Goal: Communication & Community: Answer question/provide support

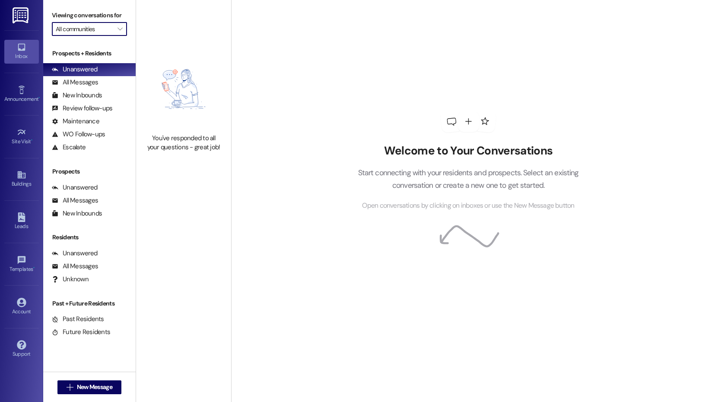
click at [107, 31] on input "All communities" at bounding box center [84, 29] width 57 height 14
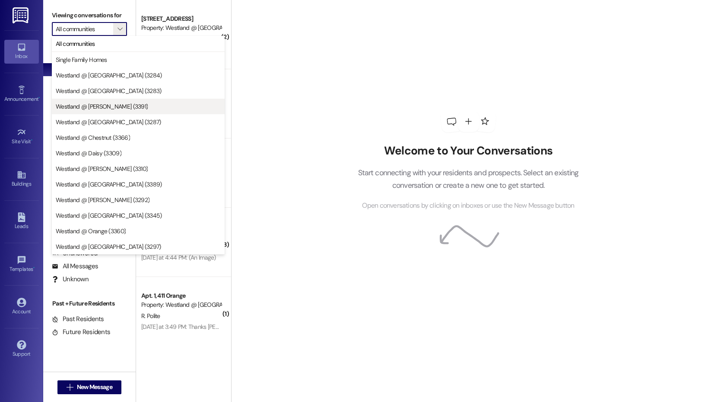
click at [101, 105] on span "Westland @ [PERSON_NAME] (3391)" at bounding box center [102, 106] width 92 height 9
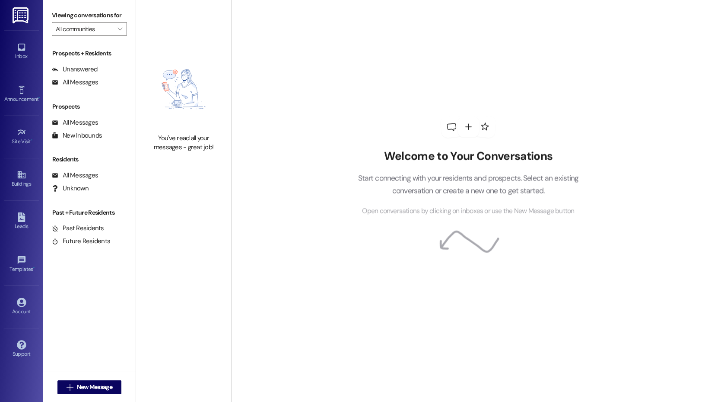
type input "Westland @ [PERSON_NAME] (3391)"
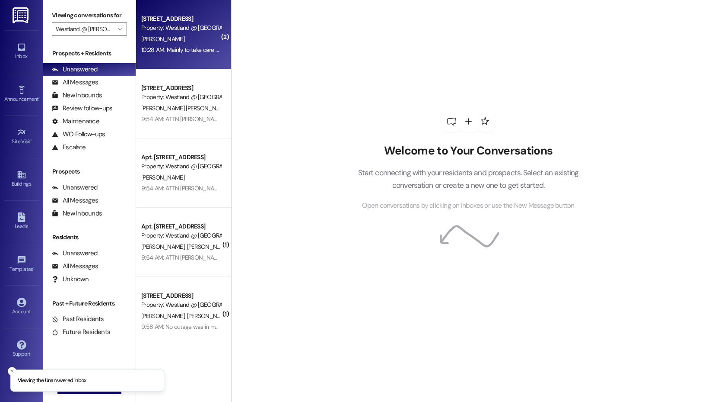
click at [190, 35] on div "[PERSON_NAME]" at bounding box center [181, 39] width 82 height 11
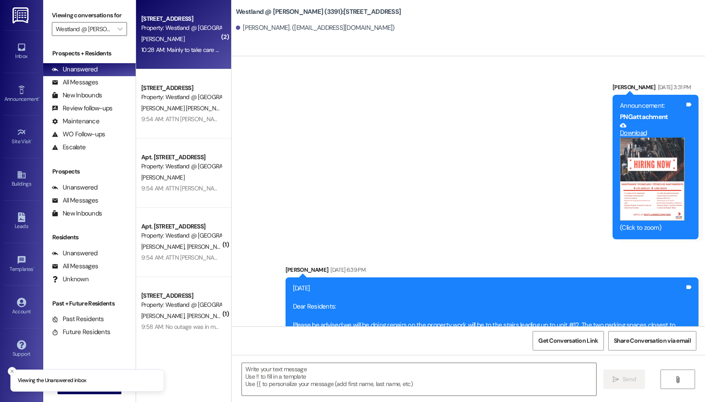
scroll to position [18030, 0]
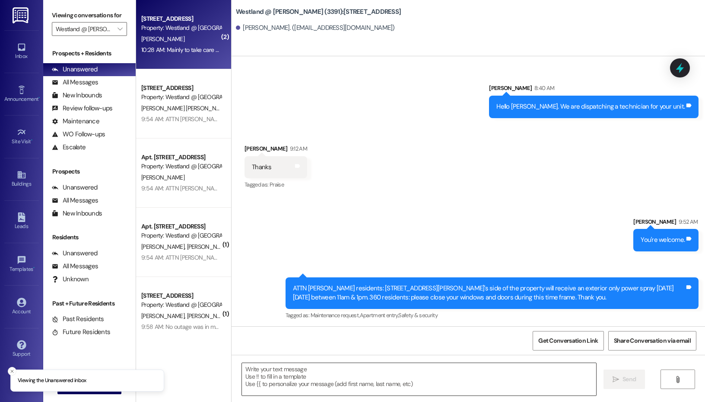
click at [313, 378] on textarea at bounding box center [419, 379] width 354 height 32
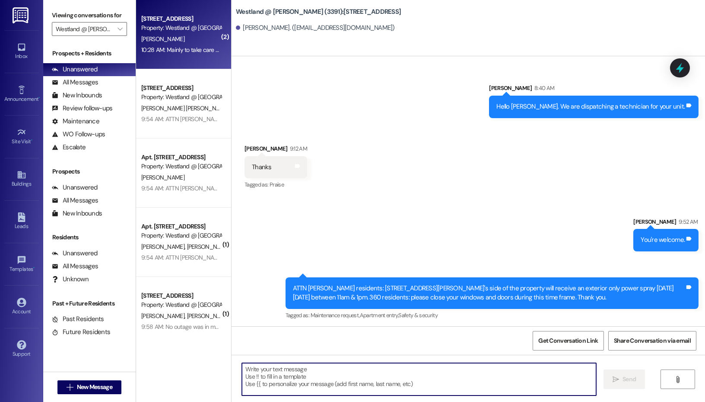
paste textarea "Hello [PERSON_NAME]. Please contact Southern [US_STATE] Edison to inquire about…"
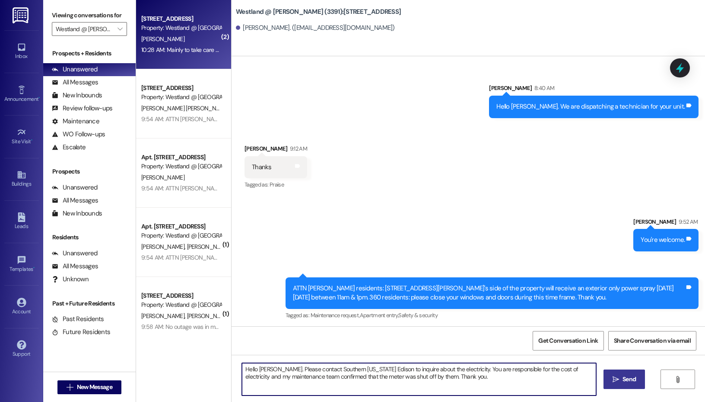
type textarea "Hello [PERSON_NAME]. Please contact Southern [US_STATE] Edison to inquire about…"
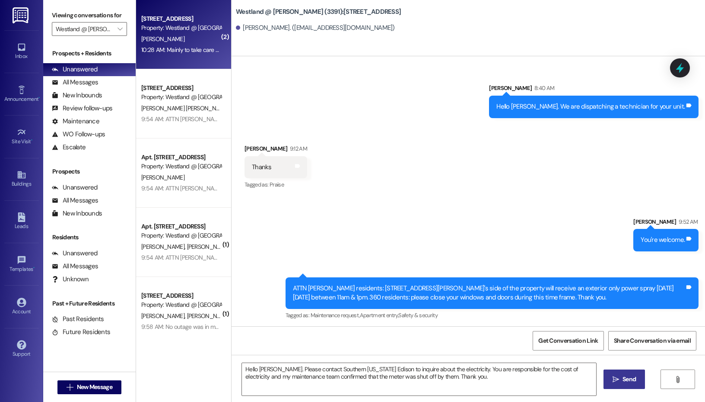
click at [644, 381] on button " Send" at bounding box center [625, 378] width 42 height 19
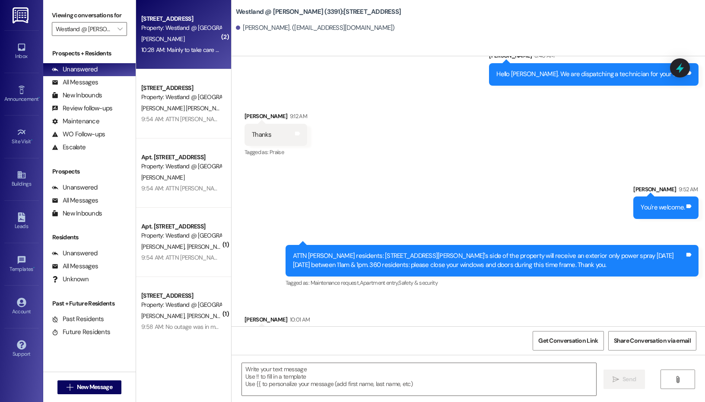
scroll to position [18100, 0]
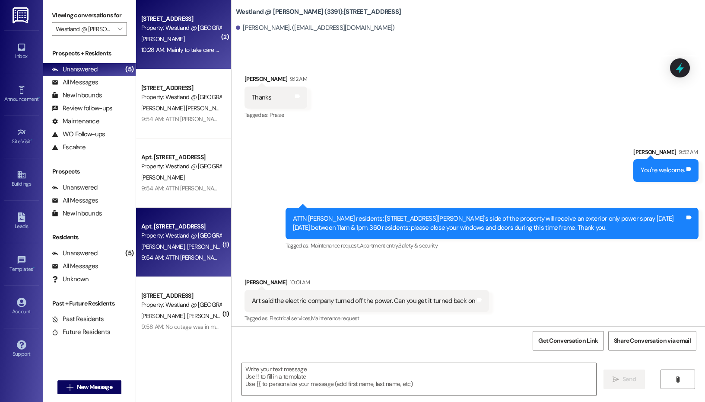
click at [181, 251] on div "[PERSON_NAME] [PERSON_NAME]" at bounding box center [181, 246] width 82 height 11
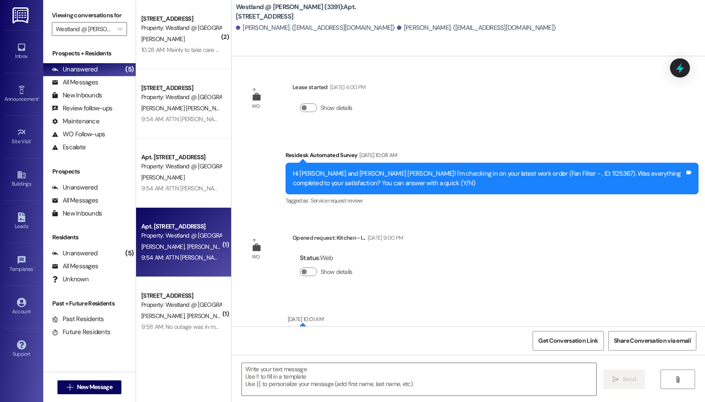
scroll to position [20514, 0]
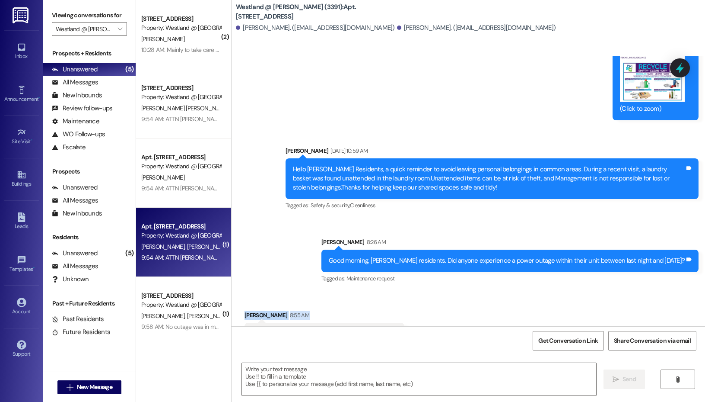
drag, startPoint x: 389, startPoint y: 218, endPoint x: 231, endPoint y: 197, distance: 159.2
click at [231, 197] on div "Westland @ [PERSON_NAME] (3391): Apt. 7, [GEOGRAPHIC_DATA][PERSON_NAME]. ([EMAI…" at bounding box center [468, 201] width 474 height 402
copy div "[PERSON_NAME] 8:55 AM Yes, we had one last night probably after 10:00 p m"
click at [285, 169] on div "WO [PERSON_NAME] started [DATE] 4:00 PM Show details Survey, sent via SMS Resid…" at bounding box center [469, 191] width 474 height 270
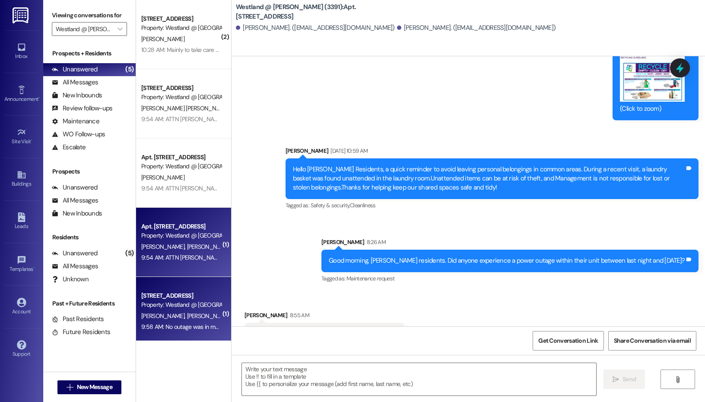
click at [179, 309] on div "Apt. 4, [GEOGRAPHIC_DATA] Property: [GEOGRAPHIC_DATA] @ [GEOGRAPHIC_DATA] (3391)" at bounding box center [181, 300] width 82 height 20
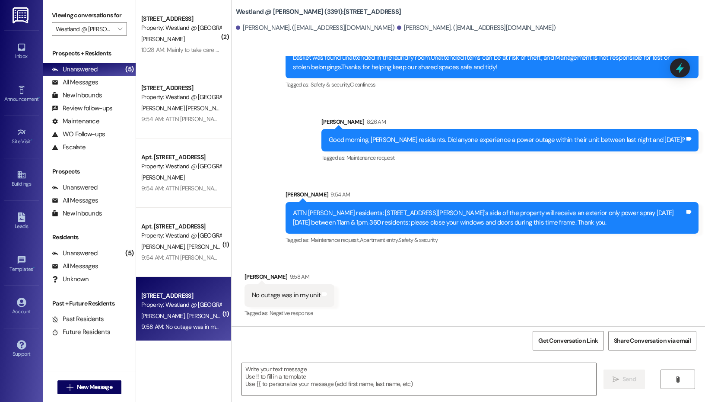
scroll to position [9838, 0]
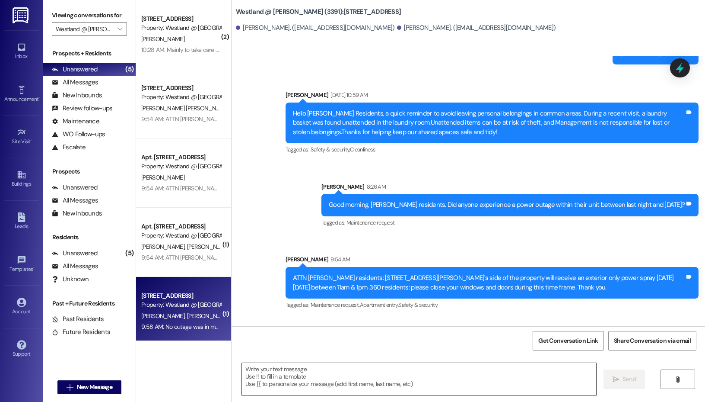
click at [298, 367] on textarea at bounding box center [419, 379] width 354 height 32
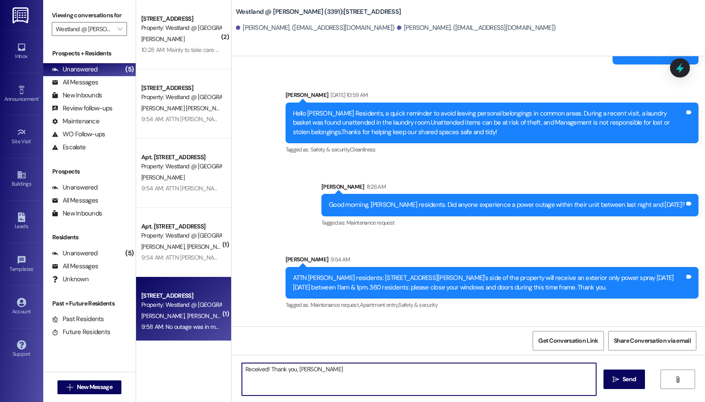
type textarea "Received! Thank you, [PERSON_NAME]."
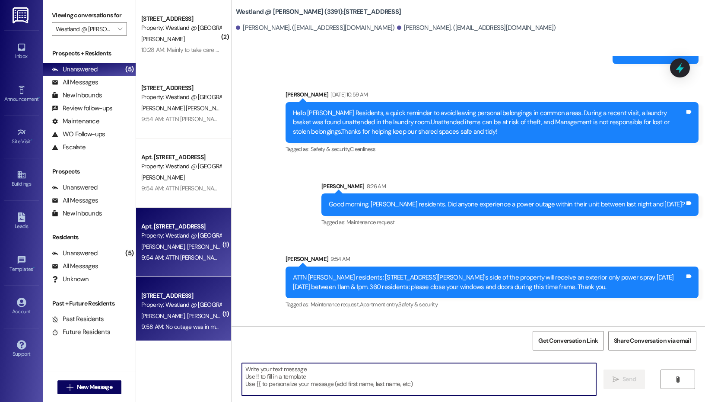
click at [197, 249] on div "[PERSON_NAME] [PERSON_NAME]" at bounding box center [181, 246] width 82 height 11
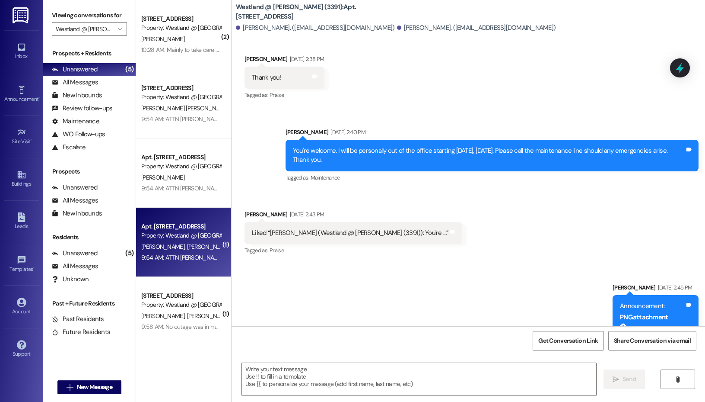
scroll to position [20514, 0]
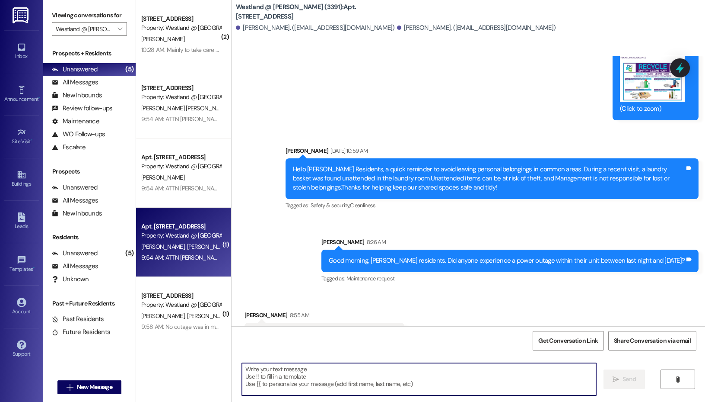
click at [313, 393] on textarea at bounding box center [419, 379] width 354 height 32
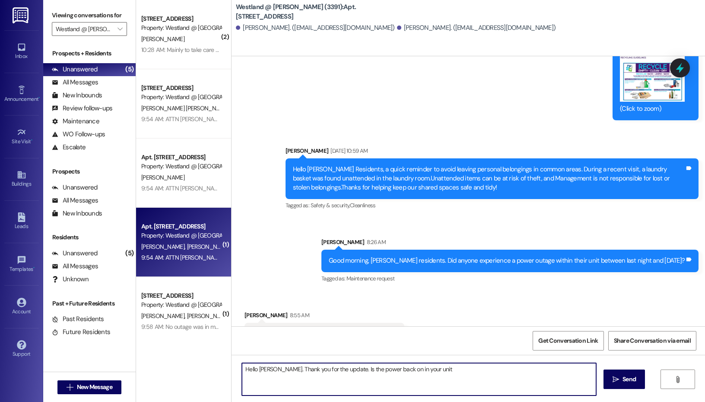
type textarea "Hello [PERSON_NAME]. Thank you for the update. Is the power back on in your uni…"
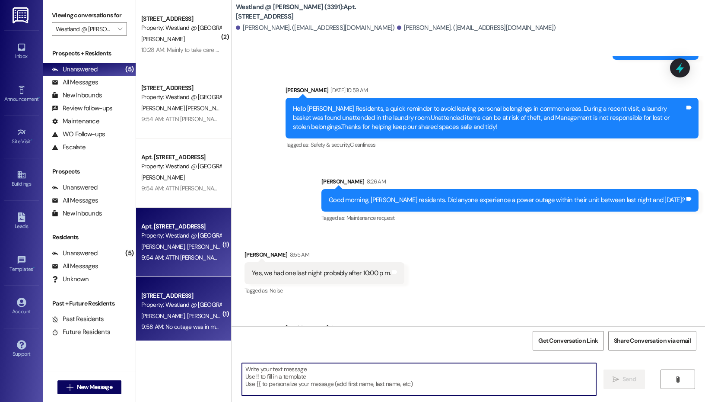
scroll to position [6, 0]
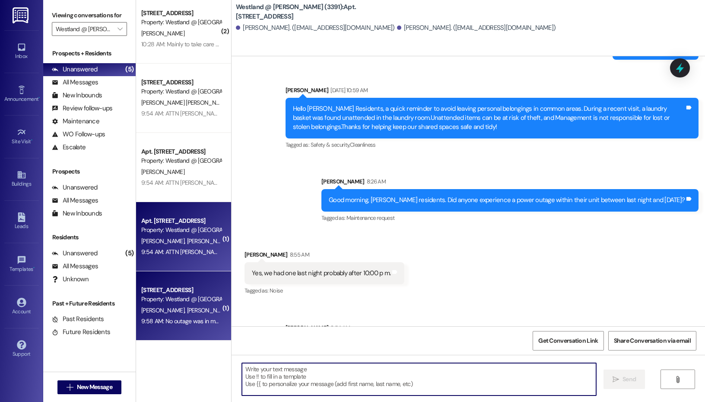
click at [177, 300] on div "Property: Westland @ [GEOGRAPHIC_DATA] (3391)" at bounding box center [181, 298] width 80 height 9
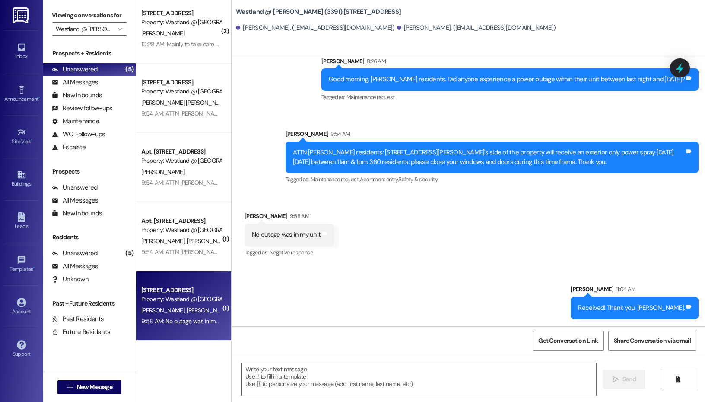
scroll to position [9898, 0]
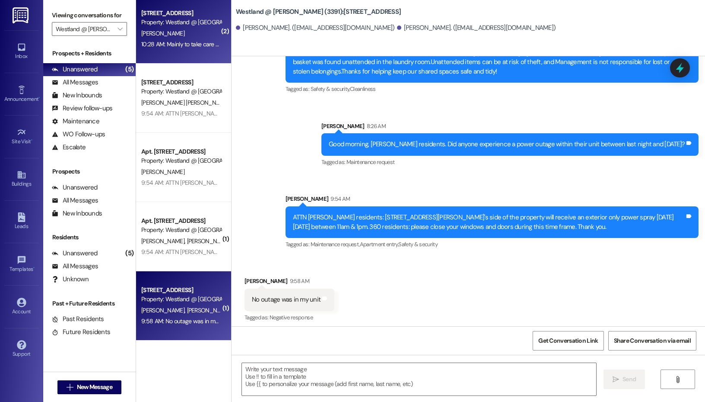
click at [175, 50] on div "Apt. 8, [GEOGRAPHIC_DATA] Property: [GEOGRAPHIC_DATA] @ [GEOGRAPHIC_DATA] (3391…" at bounding box center [183, 28] width 95 height 69
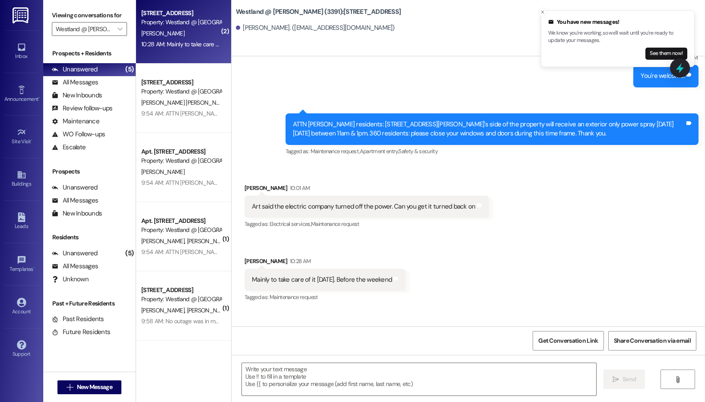
scroll to position [18194, 0]
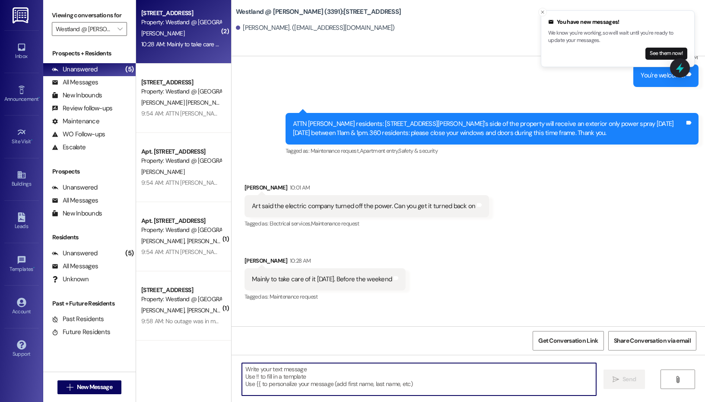
click at [306, 377] on textarea at bounding box center [419, 379] width 354 height 32
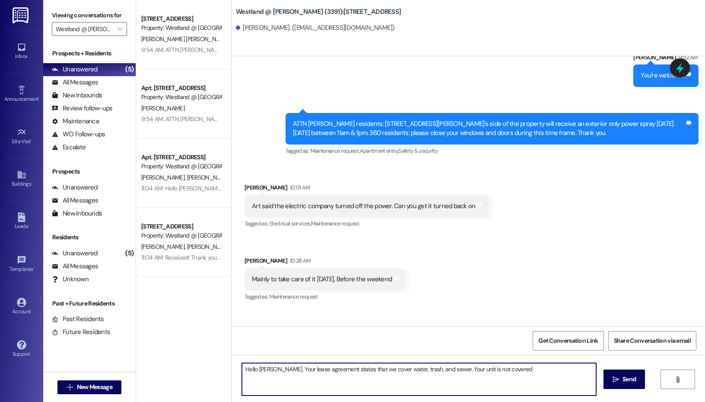
scroll to position [0, 0]
click at [323, 377] on textarea "Hello [PERSON_NAME]. Your lease agreement states that we cover water, trash, an…" at bounding box center [419, 379] width 354 height 32
type textarea "Hello [PERSON_NAME]. Your lease agreement states that we cover water, trash, an…"
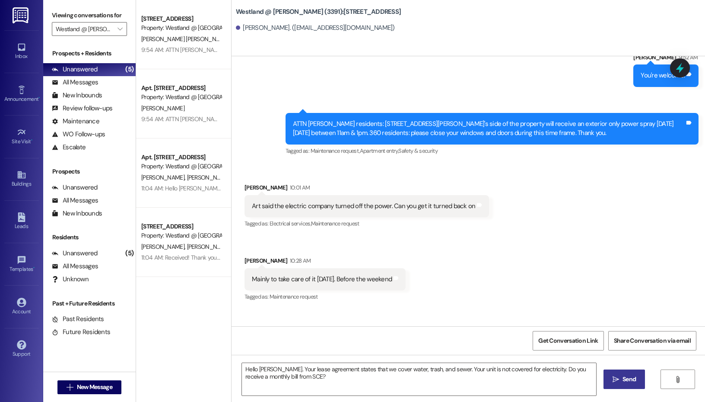
click at [618, 385] on button " Send" at bounding box center [625, 378] width 42 height 19
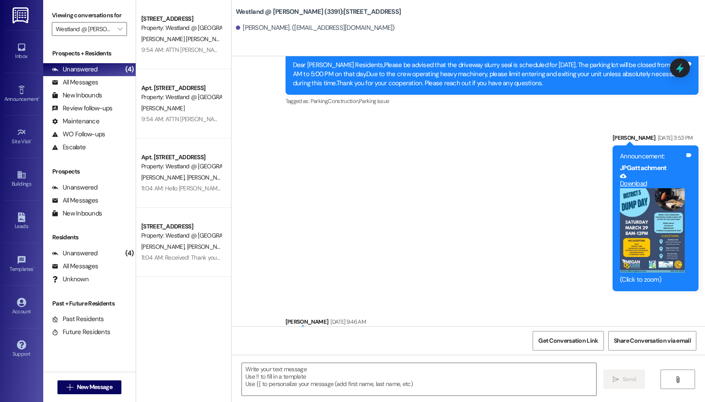
scroll to position [15801, 0]
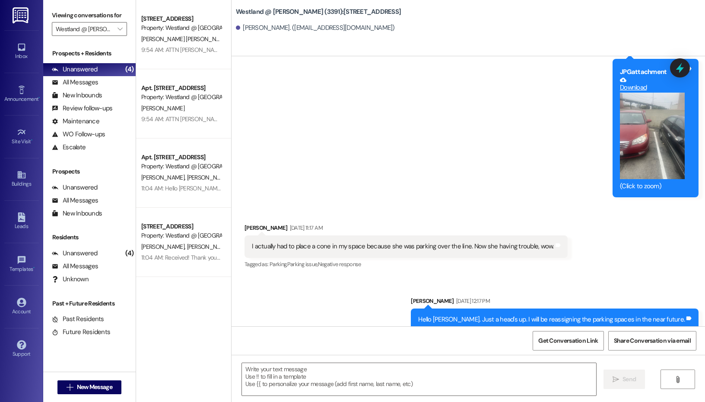
scroll to position [8988, 0]
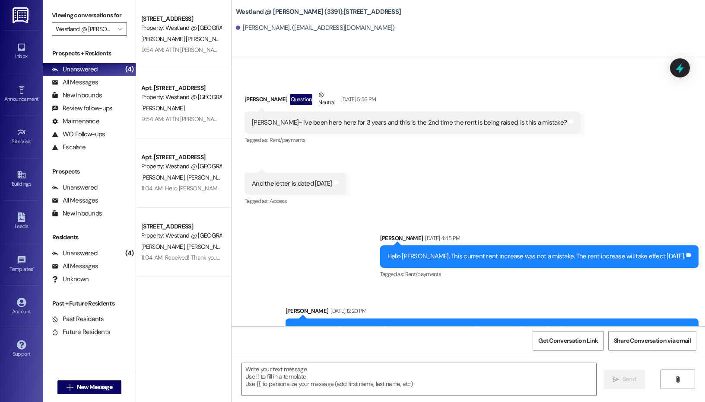
click at [93, 28] on input "Westland @ [PERSON_NAME] (3391)" at bounding box center [84, 29] width 57 height 14
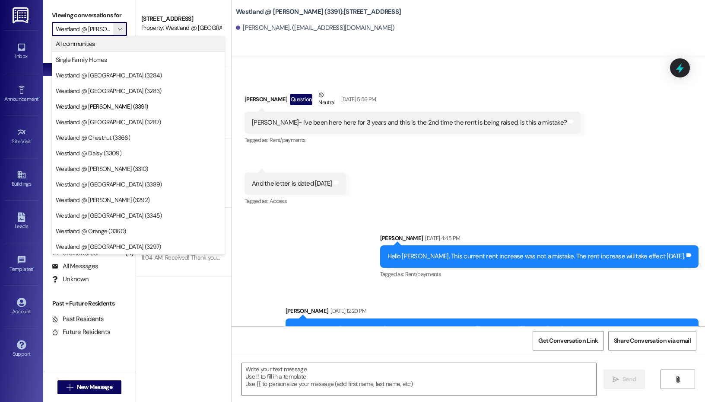
click at [107, 41] on span "All communities" at bounding box center [138, 43] width 165 height 9
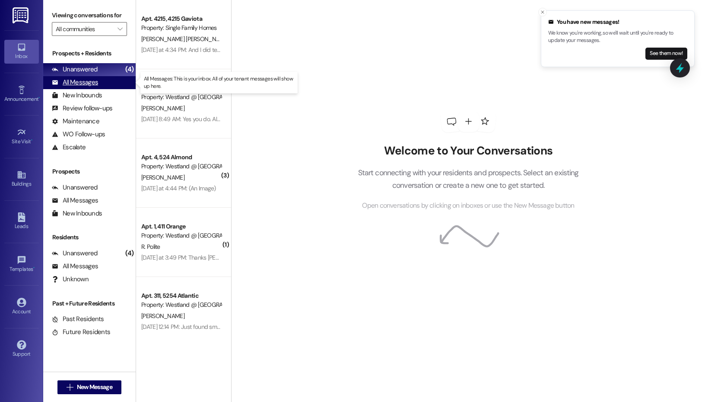
click at [92, 83] on div "All Messages" at bounding box center [75, 82] width 46 height 9
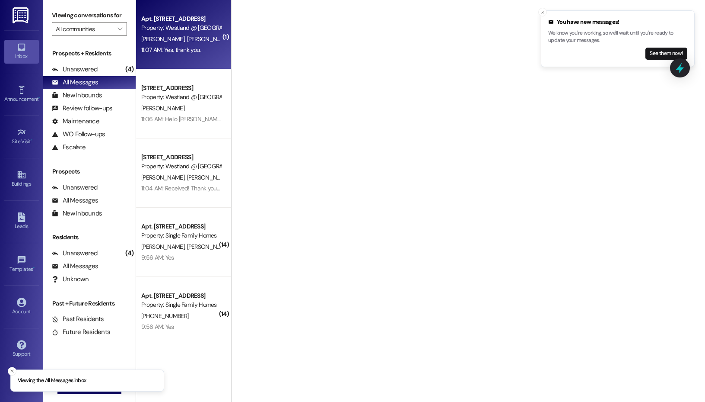
click at [189, 40] on span "[PERSON_NAME]" at bounding box center [208, 39] width 43 height 8
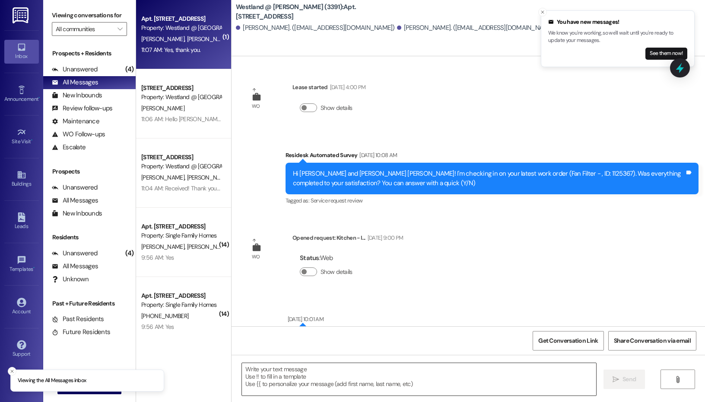
scroll to position [20648, 0]
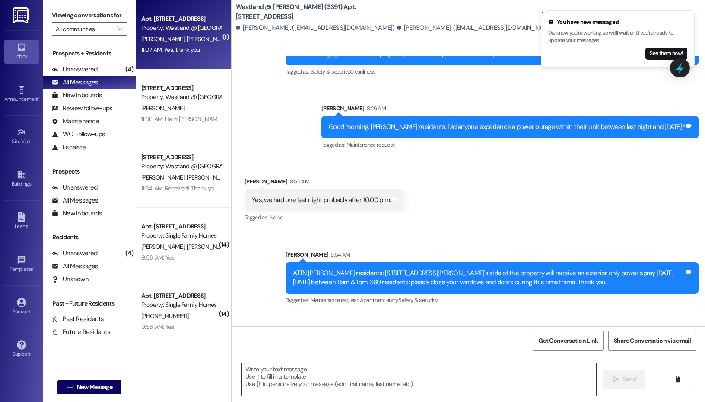
click at [332, 373] on textarea at bounding box center [419, 379] width 354 height 32
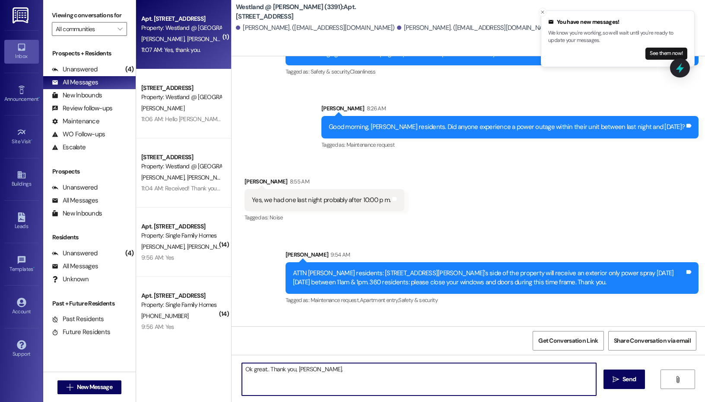
click at [268, 371] on textarea "Ok great.. Thank you, [PERSON_NAME]." at bounding box center [419, 379] width 354 height 32
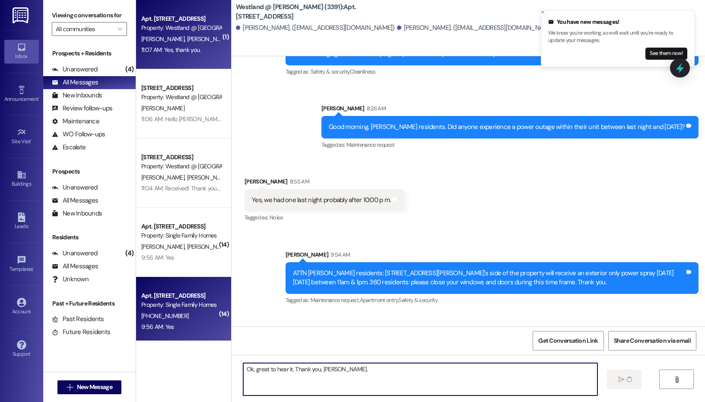
type textarea "Ok, great to hear it. Thank you, [PERSON_NAME]."
click at [191, 310] on div "[PHONE_NUMBER]" at bounding box center [181, 315] width 82 height 11
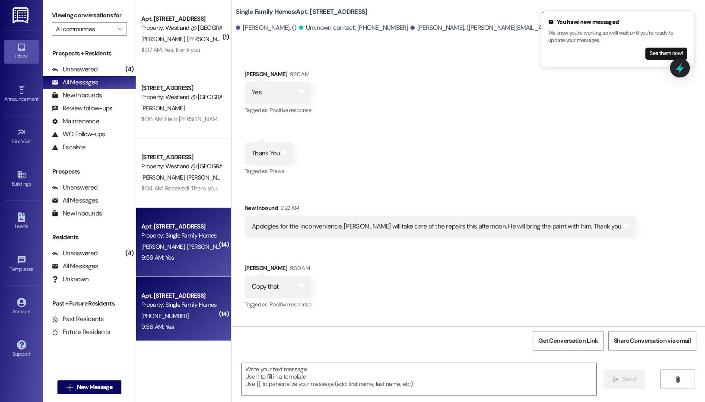
scroll to position [18616, 0]
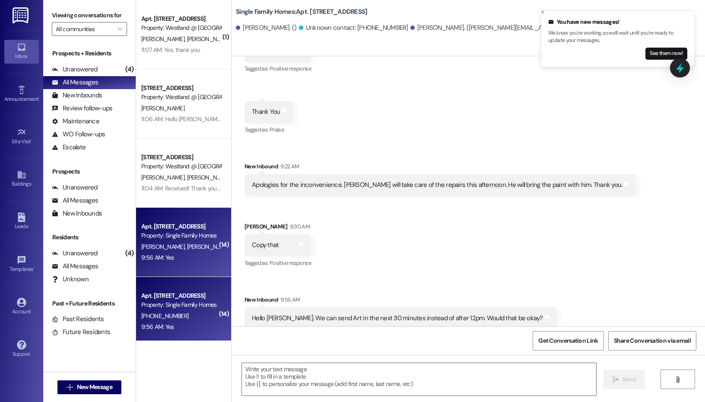
click at [185, 291] on div "Apt. [STREET_ADDRESS]" at bounding box center [181, 295] width 80 height 9
click at [188, 246] on span "[PERSON_NAME]" at bounding box center [208, 246] width 43 height 8
click at [544, 8] on button "Close toast" at bounding box center [543, 12] width 9 height 9
click at [179, 228] on div "Apt. [STREET_ADDRESS]" at bounding box center [181, 226] width 80 height 9
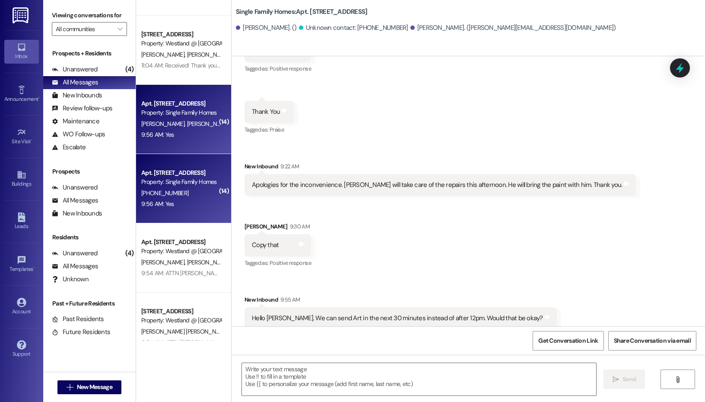
scroll to position [180, 0]
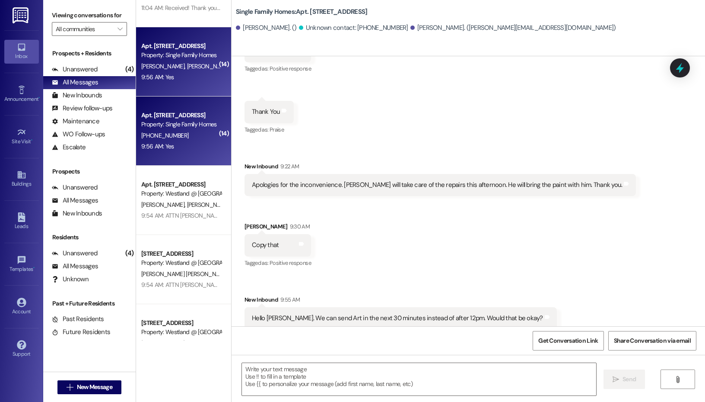
click at [195, 153] on div "Apt. [STREET_ADDRESS] Property: Single Family Homes [PHONE_NUMBER] 9:56 AM: Yes…" at bounding box center [183, 130] width 95 height 69
click at [182, 53] on div "Property: Single Family Homes" at bounding box center [181, 55] width 80 height 9
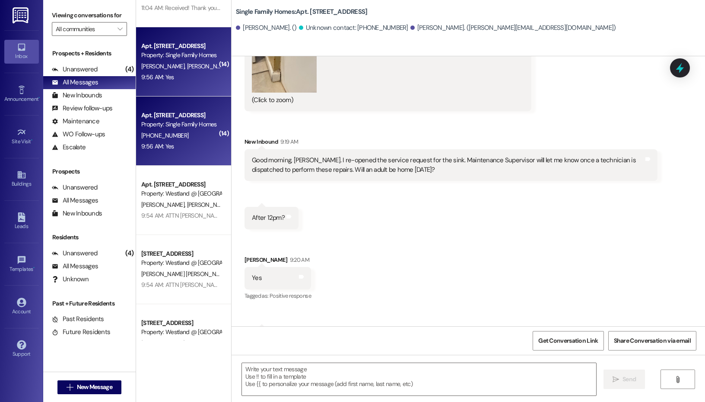
scroll to position [0, 0]
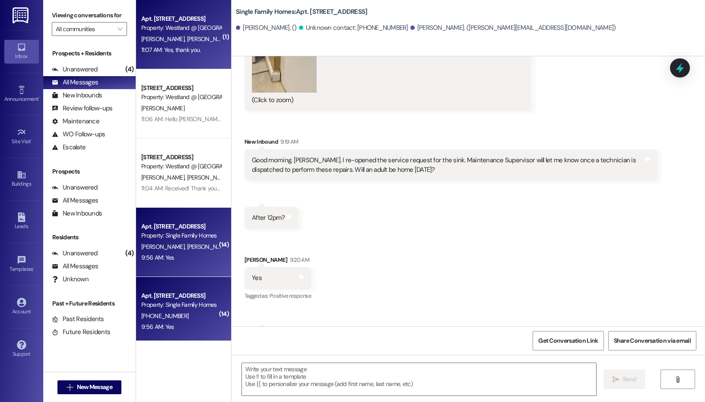
click at [184, 55] on div "11:07 AM: Yes, thank you. 11:07 AM: Yes, thank you." at bounding box center [181, 50] width 82 height 11
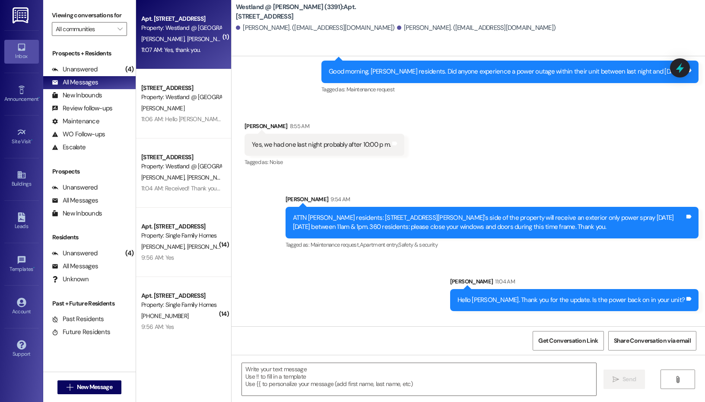
scroll to position [20708, 0]
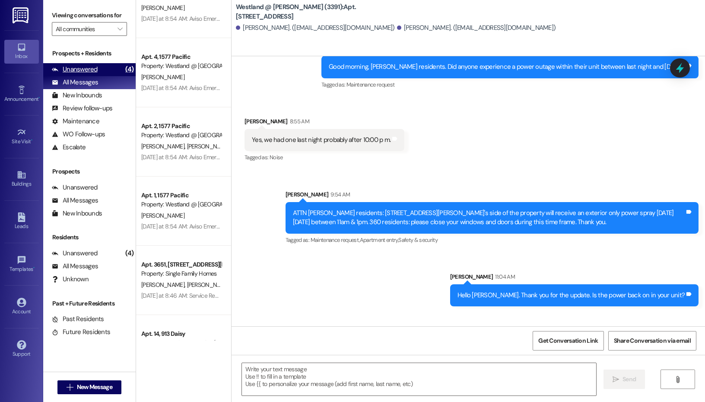
click at [84, 65] on div "Unanswered" at bounding box center [75, 69] width 46 height 9
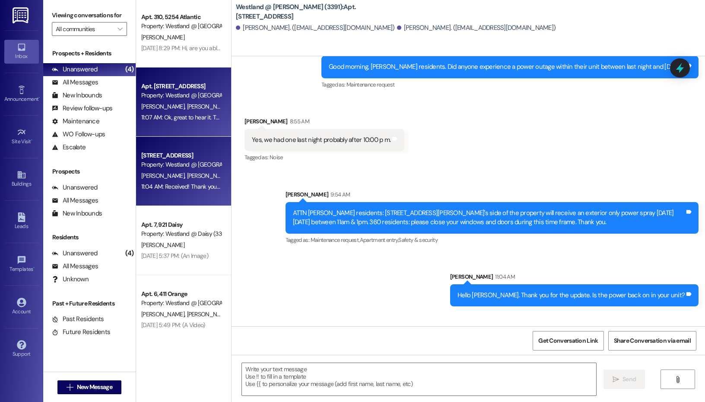
scroll to position [1384, 0]
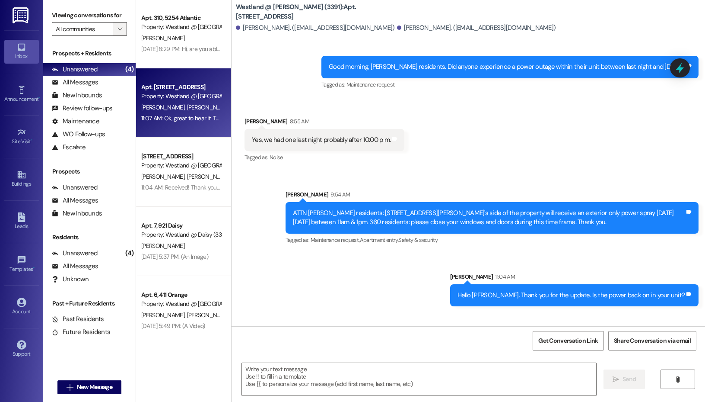
click at [115, 32] on button "" at bounding box center [120, 29] width 14 height 14
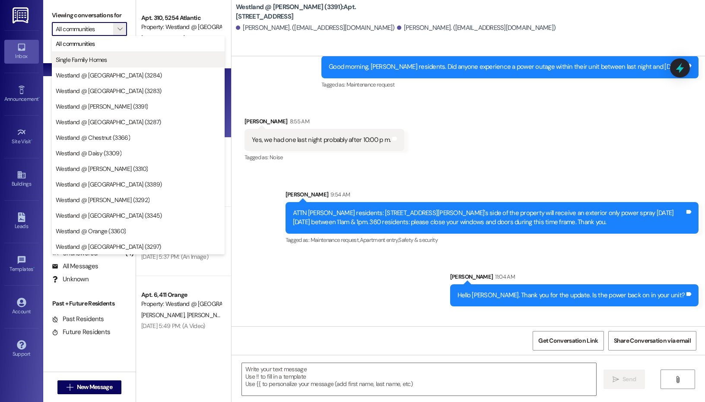
click at [115, 55] on span "Single Family Homes" at bounding box center [138, 59] width 165 height 9
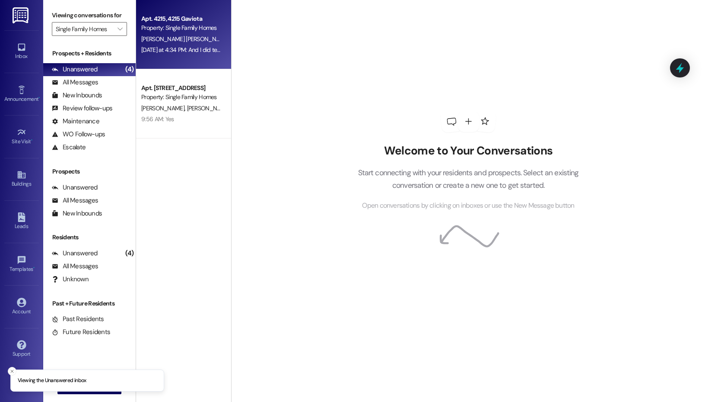
click at [200, 46] on div "[DATE] at 4:34 PM: And I did tell you - that's we have roaches . And you said y…" at bounding box center [581, 50] width 880 height 8
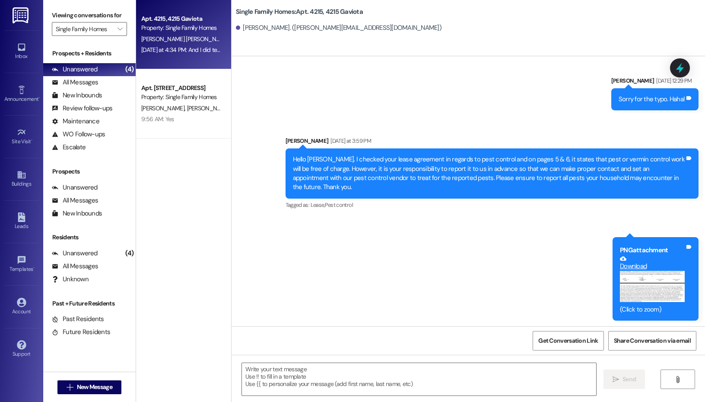
scroll to position [29538, 0]
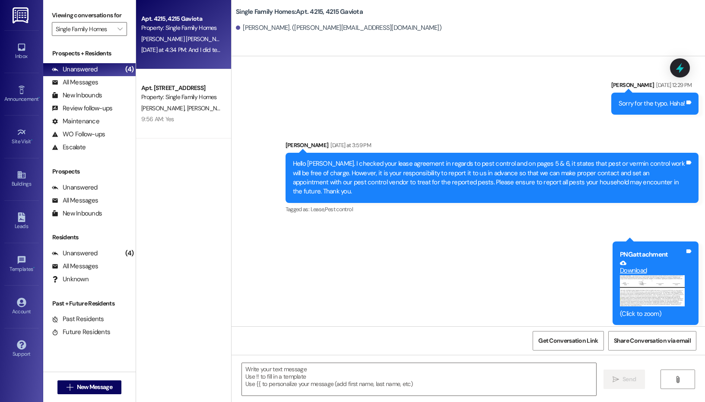
click at [632, 275] on button "Zoom image" at bounding box center [652, 290] width 65 height 31
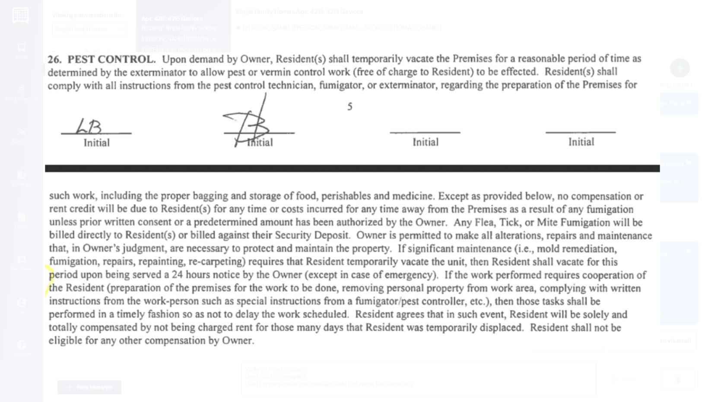
click at [14, 62] on button "Unzoom image" at bounding box center [352, 201] width 705 height 402
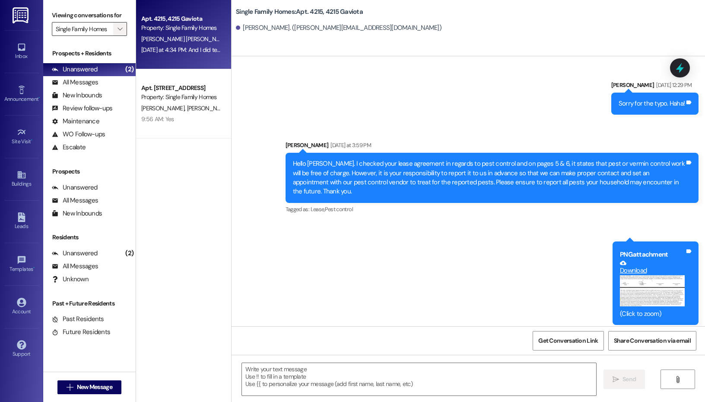
click at [120, 35] on span "" at bounding box center [120, 29] width 8 height 14
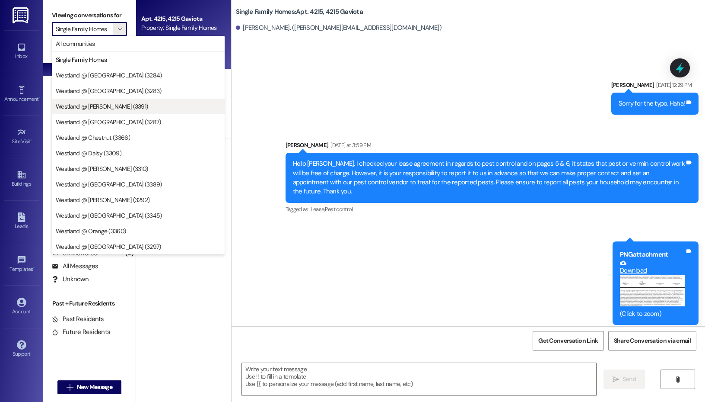
click at [110, 104] on span "Westland @ [PERSON_NAME] (3391)" at bounding box center [102, 106] width 92 height 9
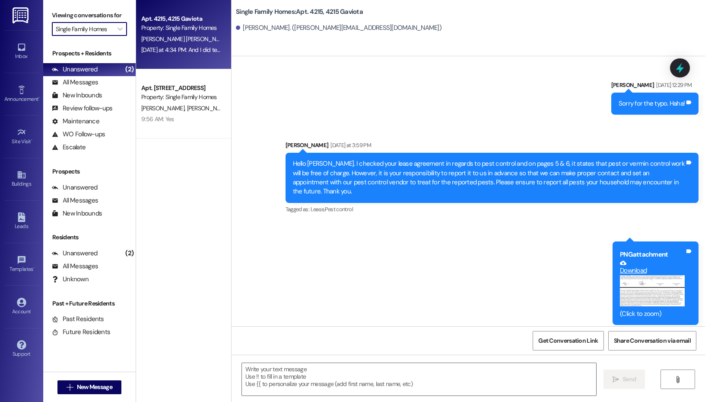
type input "Westland @ [PERSON_NAME] (3391)"
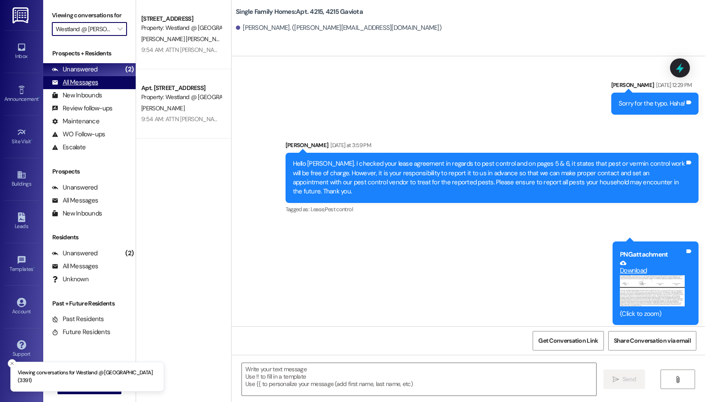
click at [89, 83] on div "All Messages" at bounding box center [75, 82] width 46 height 9
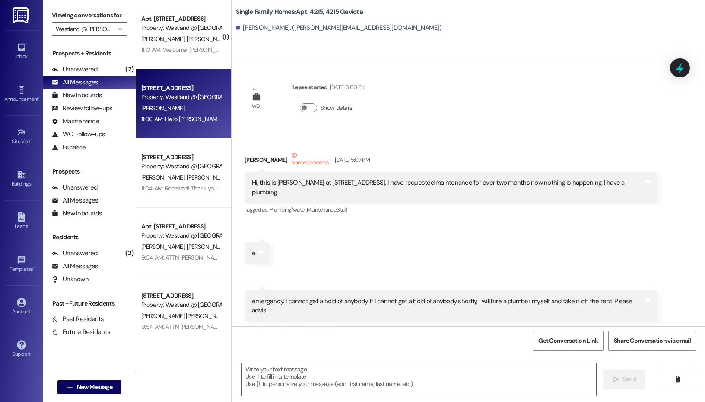
scroll to position [29541, 0]
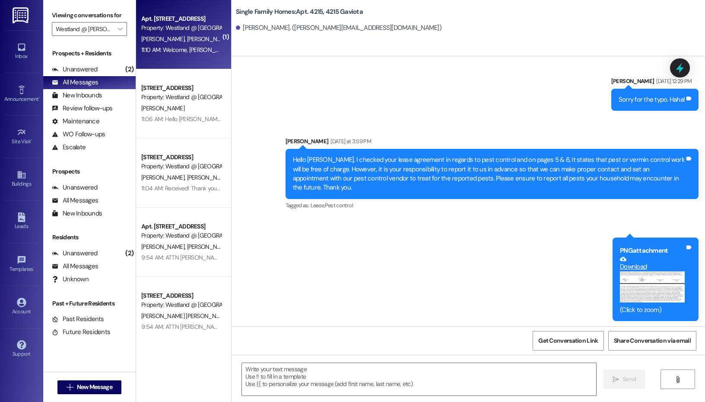
click at [187, 40] on span "[PERSON_NAME]" at bounding box center [208, 39] width 43 height 8
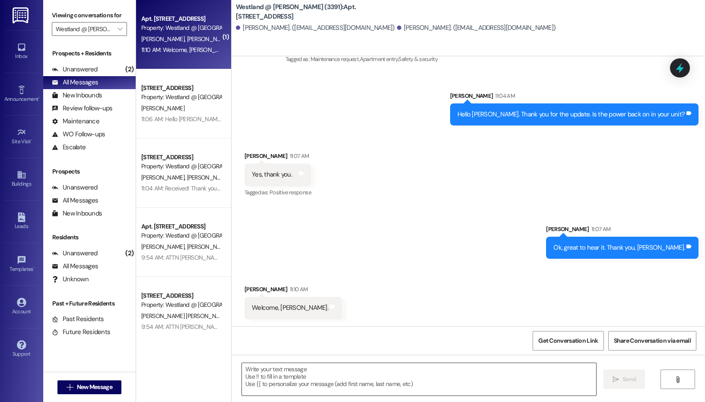
scroll to position [20768, 0]
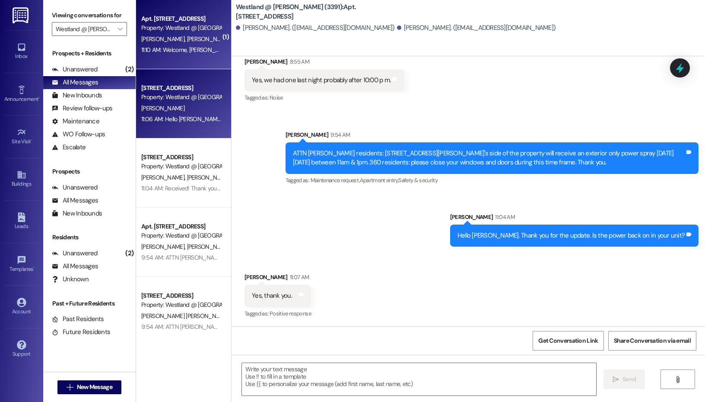
click at [185, 103] on div "[PERSON_NAME]" at bounding box center [181, 108] width 82 height 11
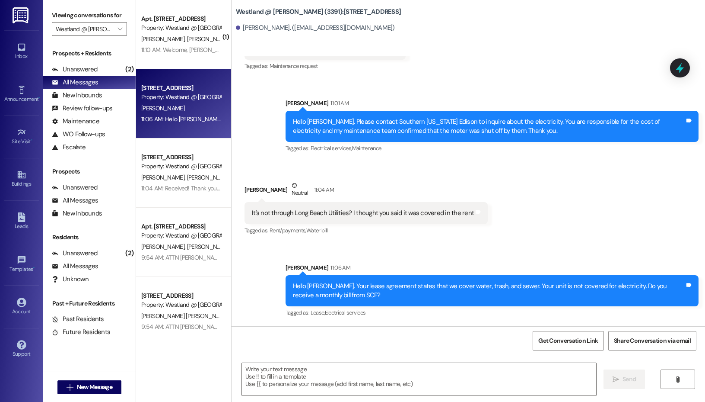
scroll to position [18277, 0]
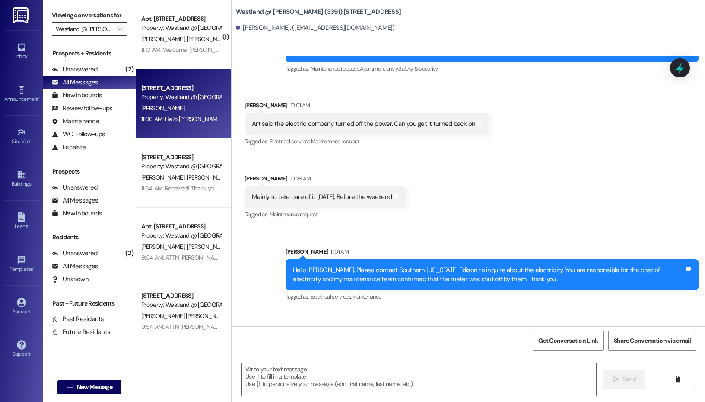
click at [87, 29] on input "Westland @ [PERSON_NAME] (3391)" at bounding box center [84, 29] width 57 height 14
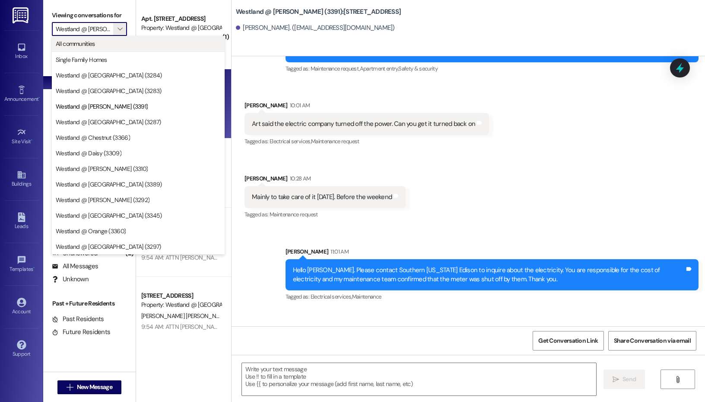
click at [111, 43] on span "All communities" at bounding box center [138, 43] width 165 height 9
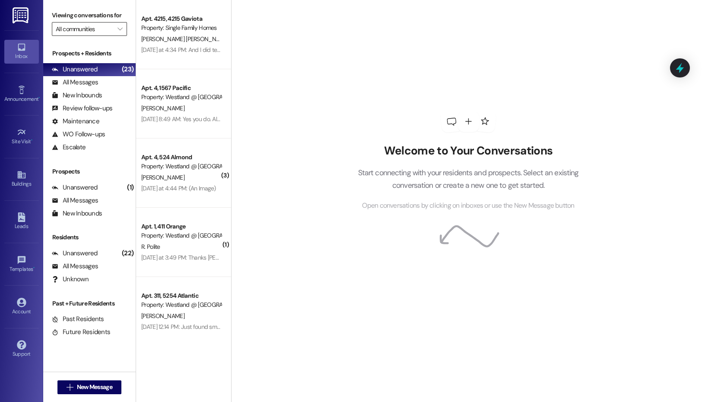
click at [107, 29] on input "All communities" at bounding box center [84, 29] width 57 height 14
